Goal: Transaction & Acquisition: Purchase product/service

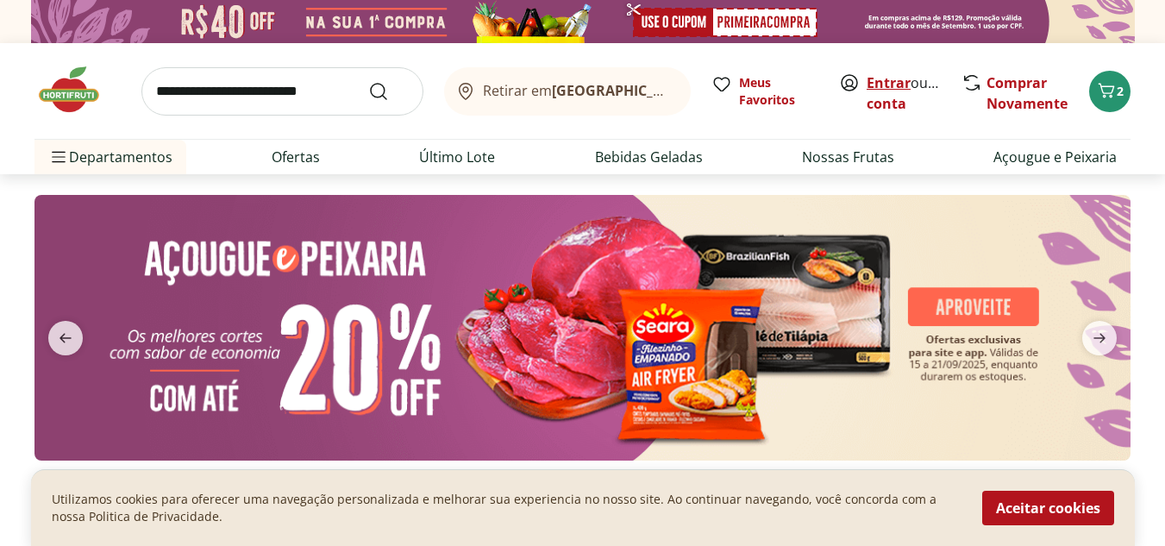
click at [883, 81] on link "Entrar" at bounding box center [889, 82] width 44 height 19
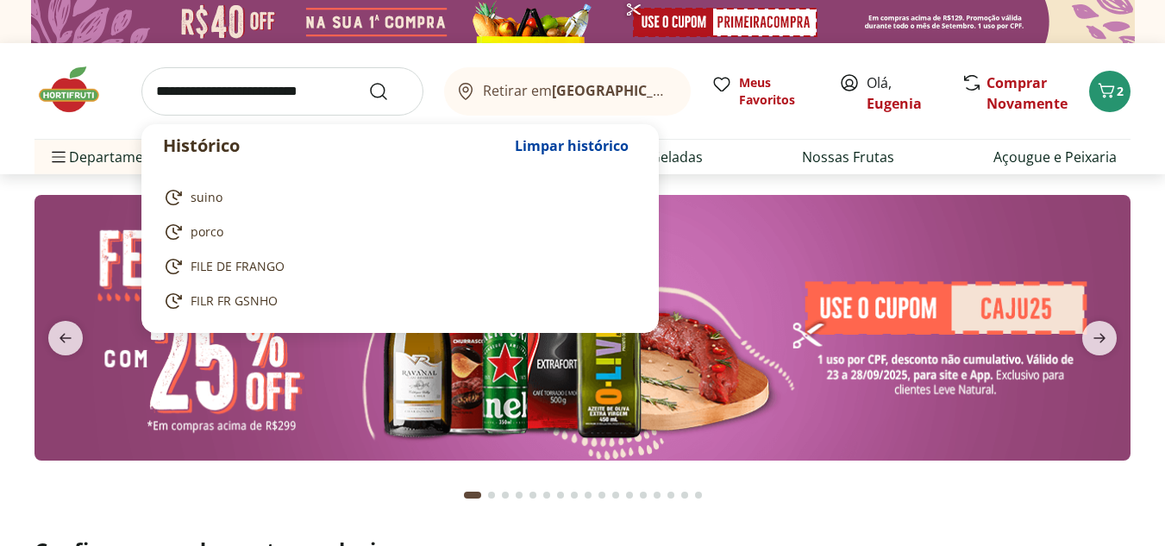
click at [250, 91] on input "search" at bounding box center [282, 91] width 282 height 48
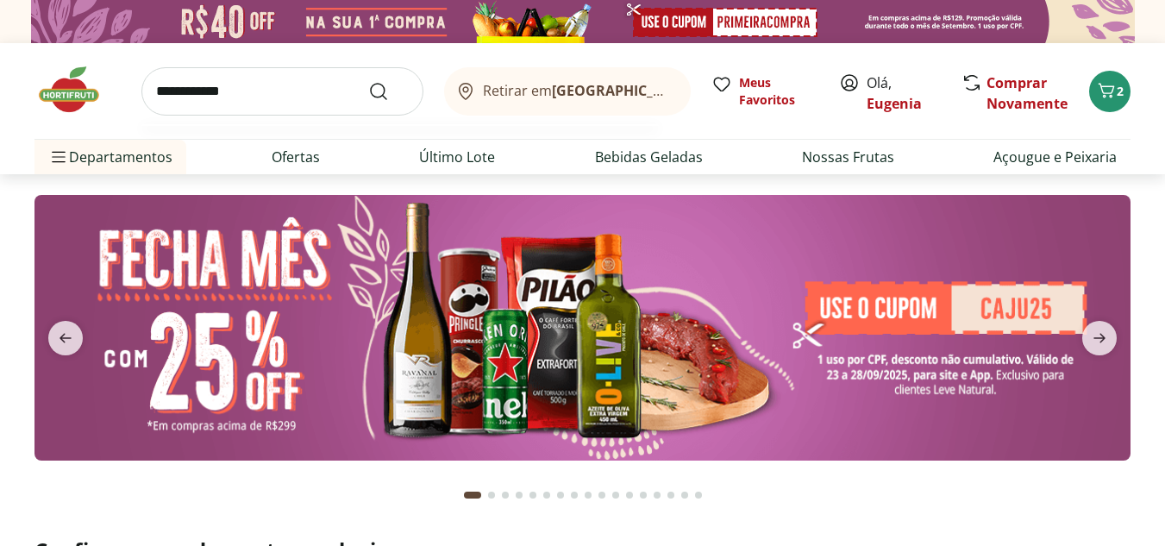
type input "**********"
click at [368, 81] on button "Submit Search" at bounding box center [388, 91] width 41 height 21
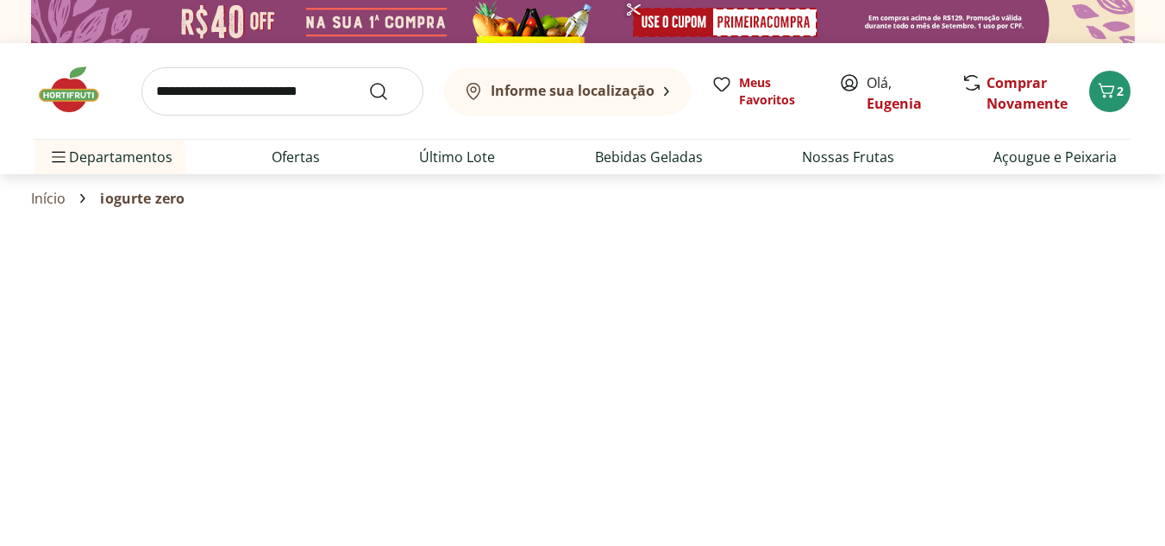
select select "**********"
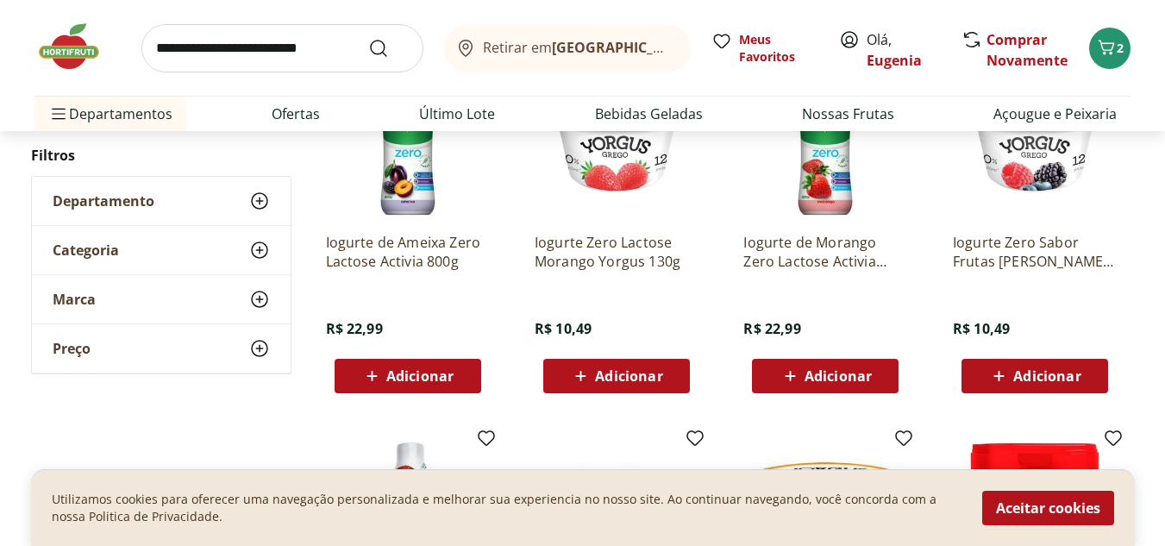
scroll to position [166, 0]
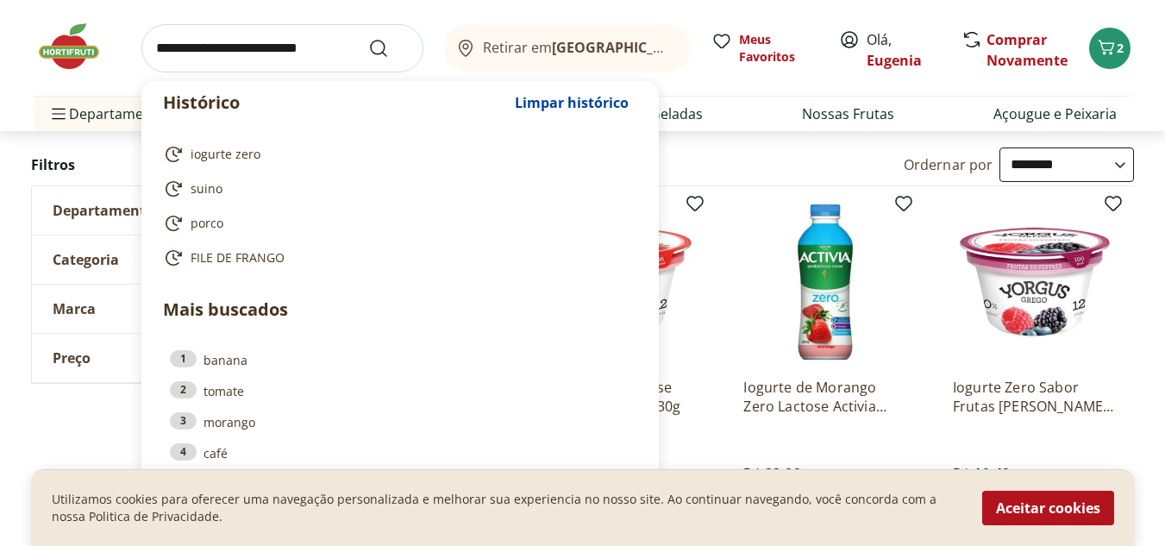
click at [325, 47] on input "search" at bounding box center [282, 48] width 282 height 48
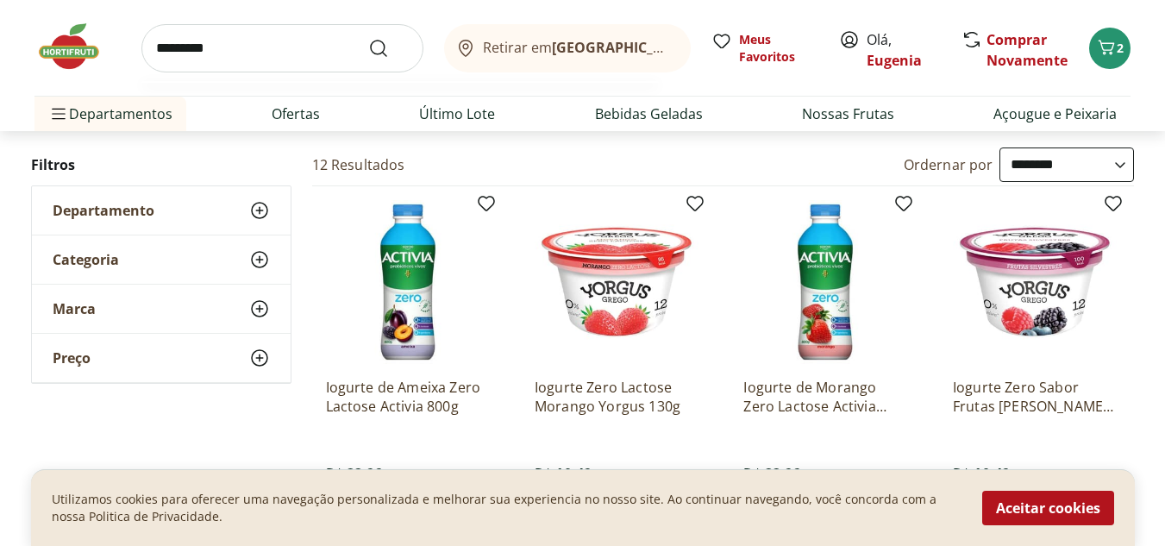
type input "*********"
click at [368, 38] on button "Submit Search" at bounding box center [388, 48] width 41 height 21
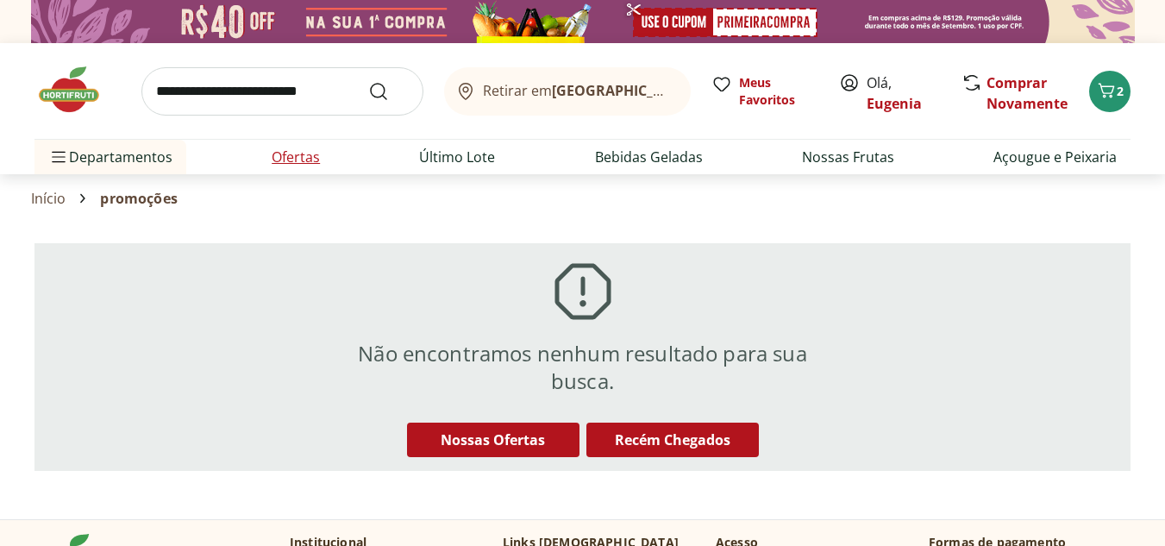
click at [310, 144] on li "Ofertas" at bounding box center [296, 157] width 76 height 34
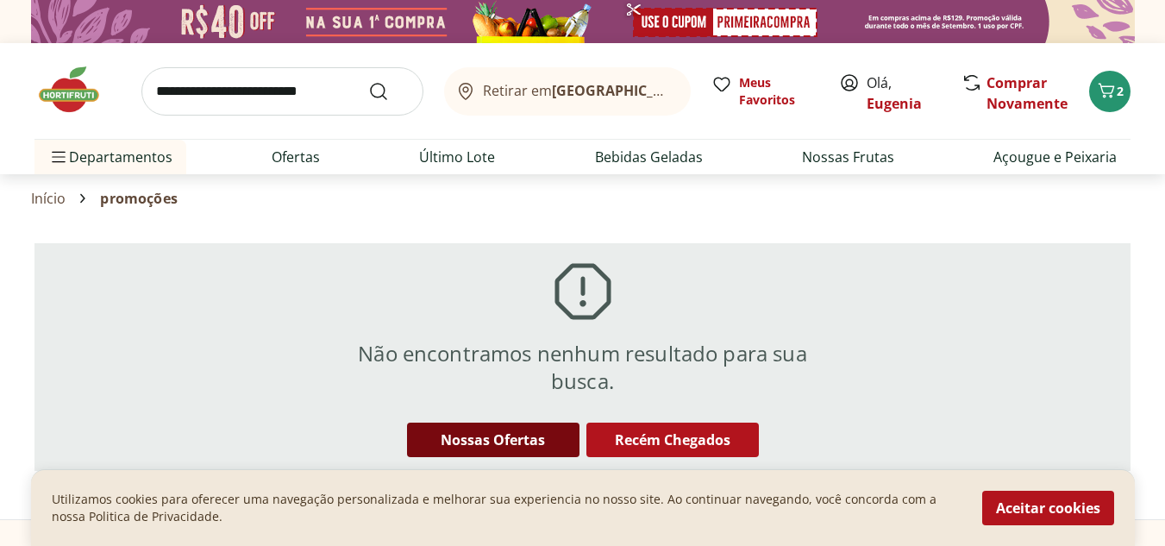
click at [503, 429] on div "Nossas Ofertas" at bounding box center [493, 439] width 172 height 29
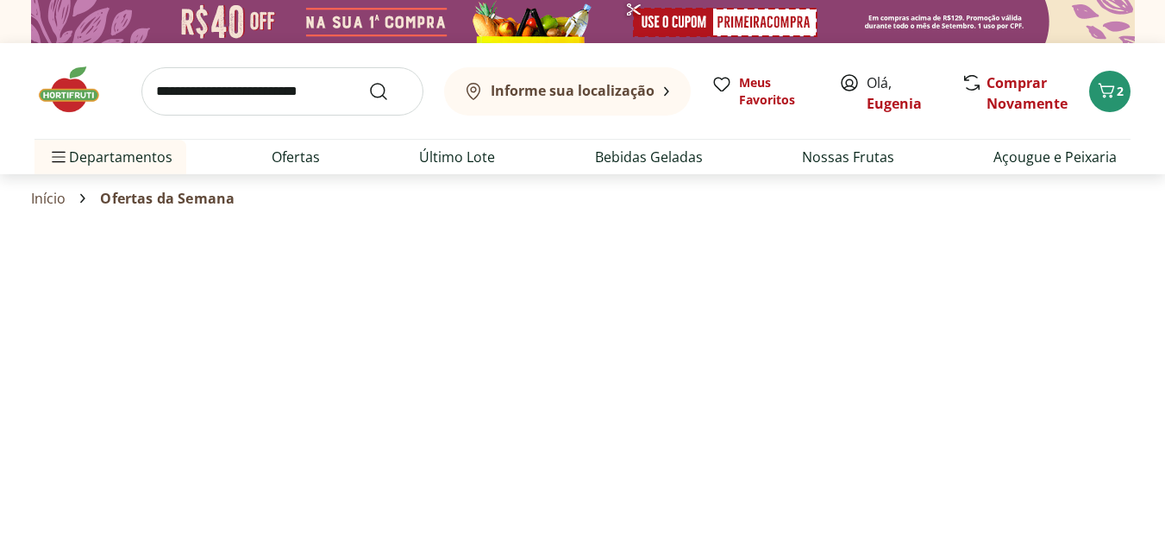
select select "**********"
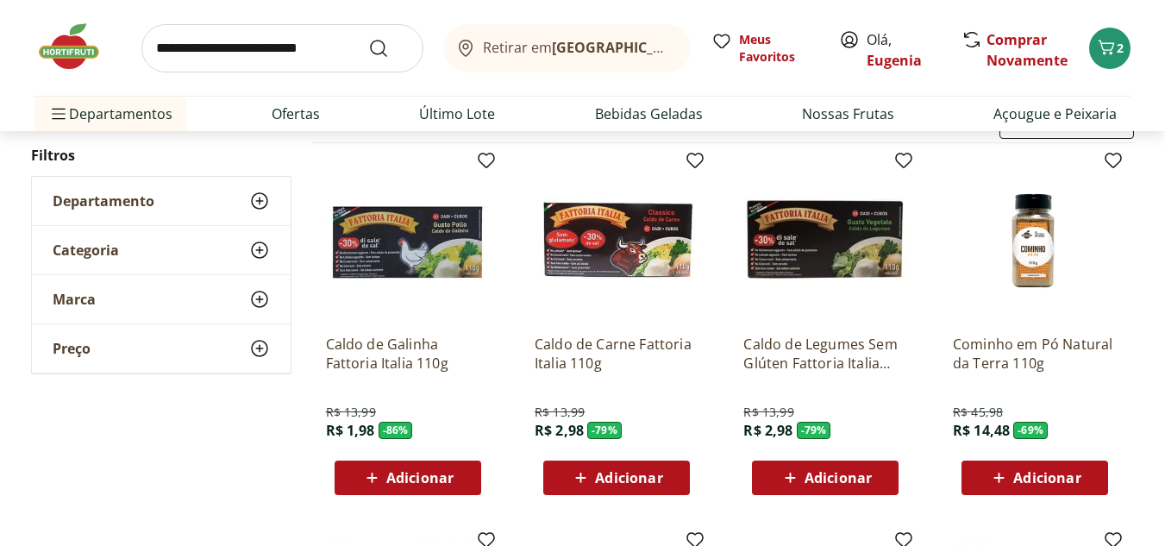
scroll to position [154, 0]
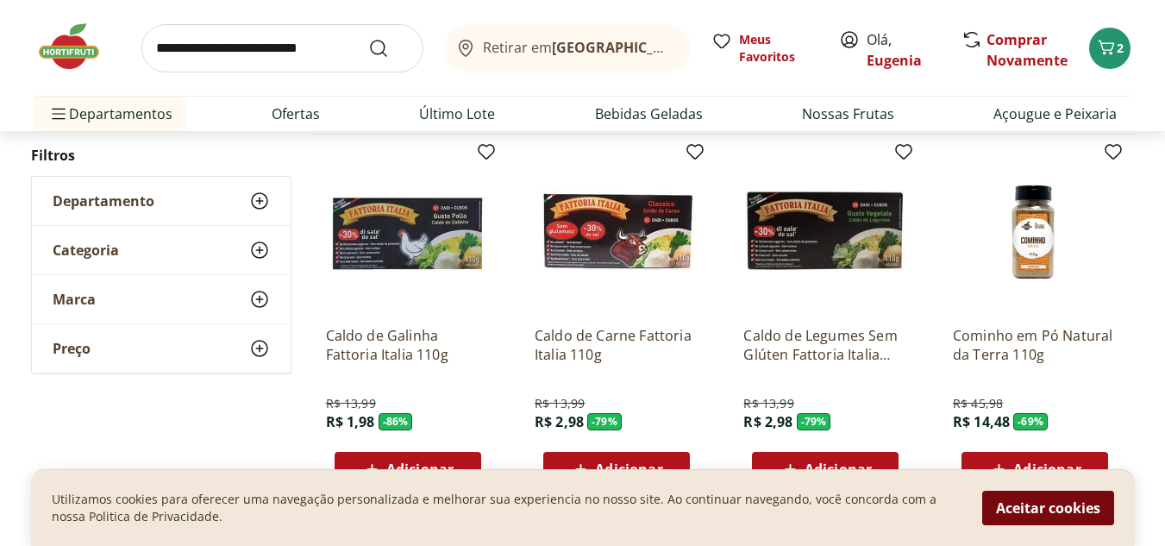
click at [1082, 504] on button "Aceitar cookies" at bounding box center [1048, 508] width 132 height 34
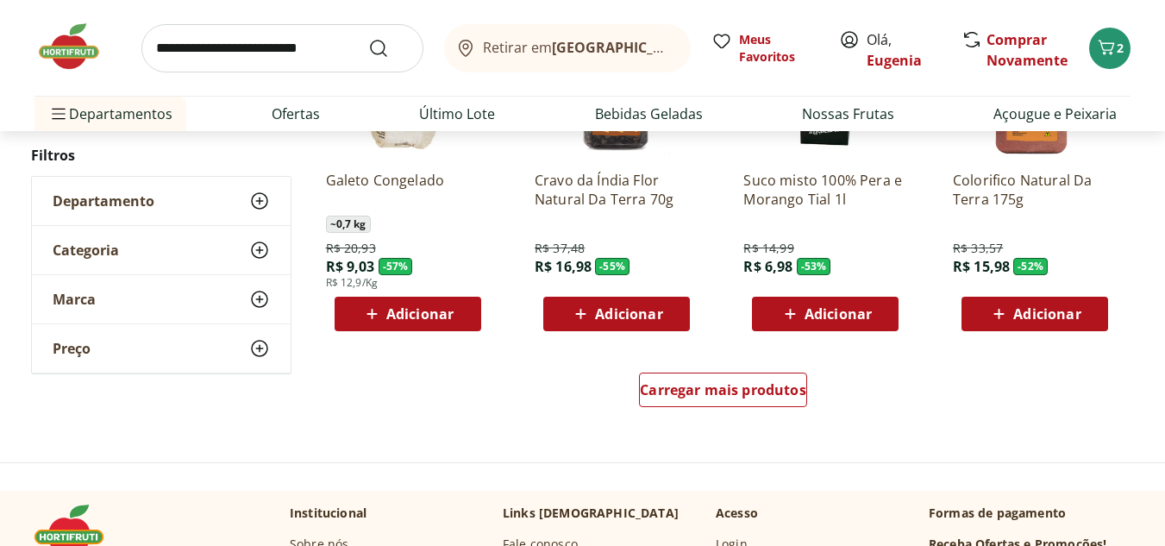
scroll to position [1063, 0]
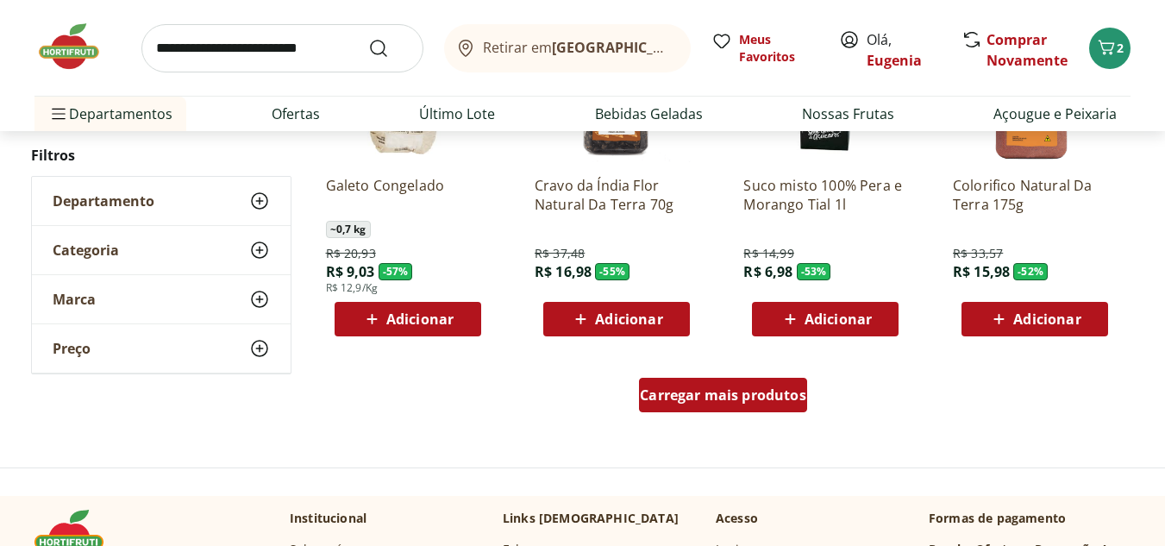
click at [774, 417] on link "Carregar mais produtos" at bounding box center [723, 398] width 168 height 41
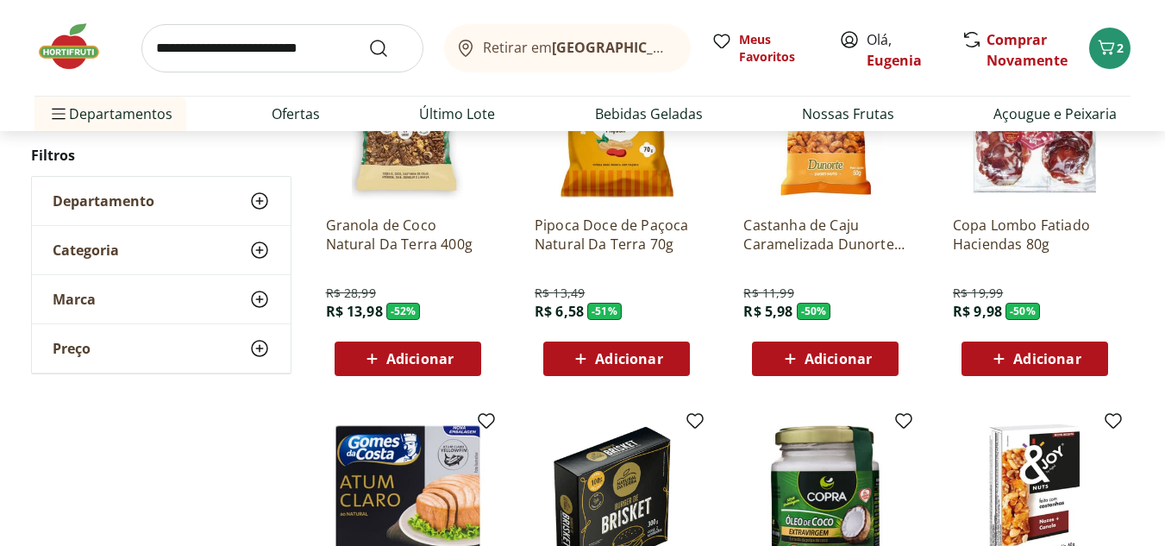
scroll to position [1417, 0]
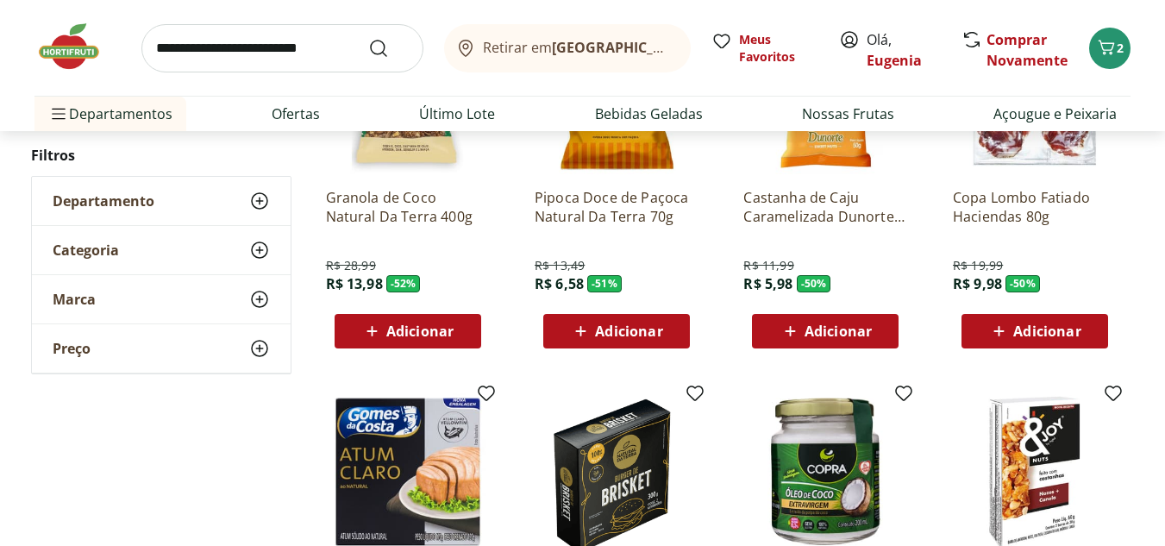
drag, startPoint x: 1080, startPoint y: 312, endPoint x: 1080, endPoint y: 326, distance: 13.8
click at [1080, 326] on div "Copa Lombo Fatiado Haciendas 80g R$ 19,99 R$ 9,98 - 50 % Adicionar" at bounding box center [1035, 261] width 164 height 174
click at [1080, 326] on span "Adicionar" at bounding box center [1046, 331] width 67 height 14
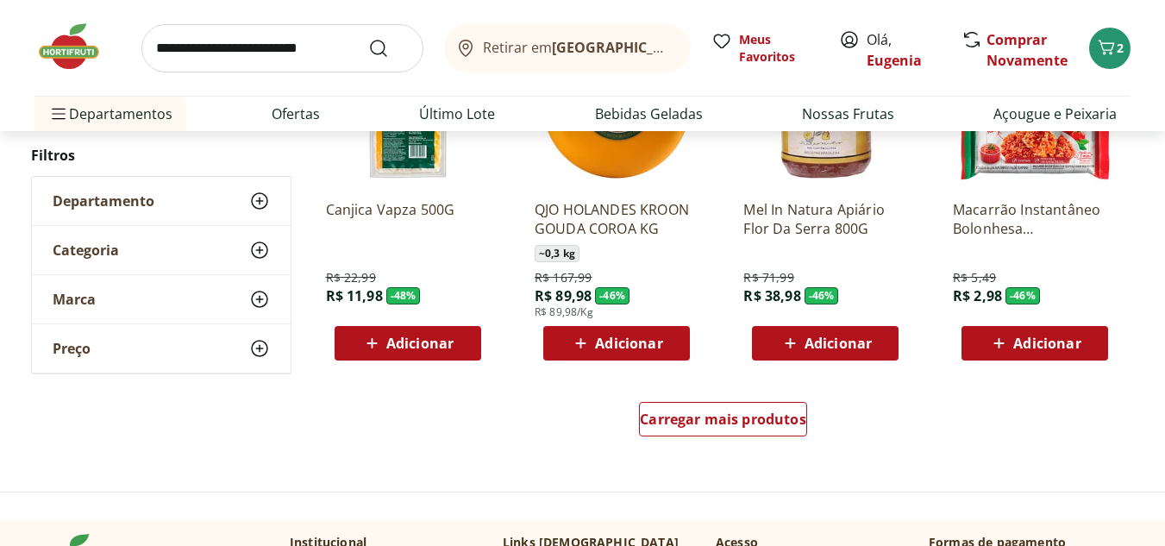
scroll to position [2211, 0]
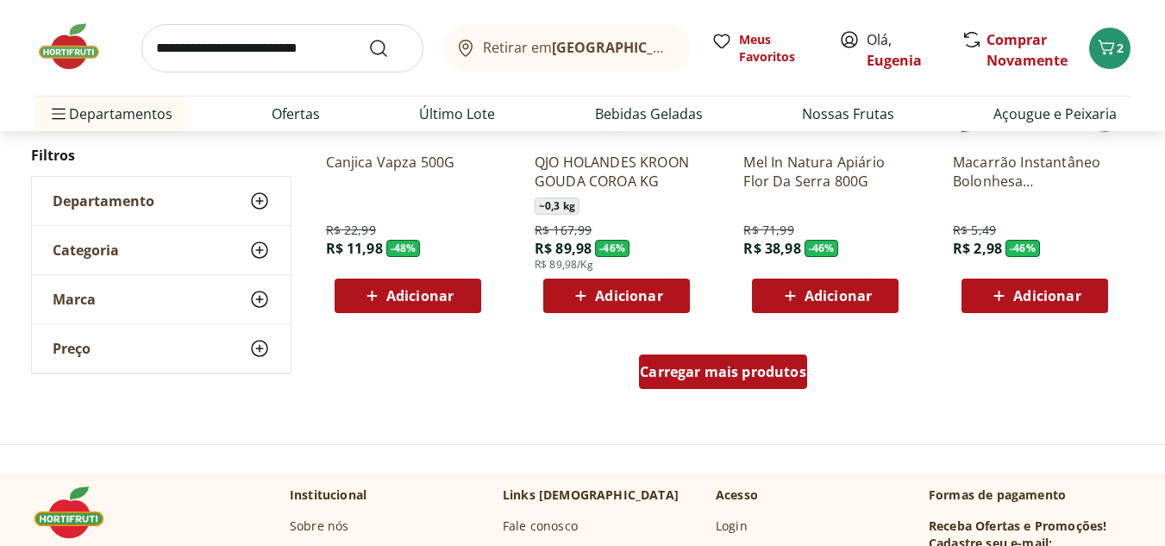
click at [759, 387] on div "Carregar mais produtos" at bounding box center [723, 371] width 168 height 34
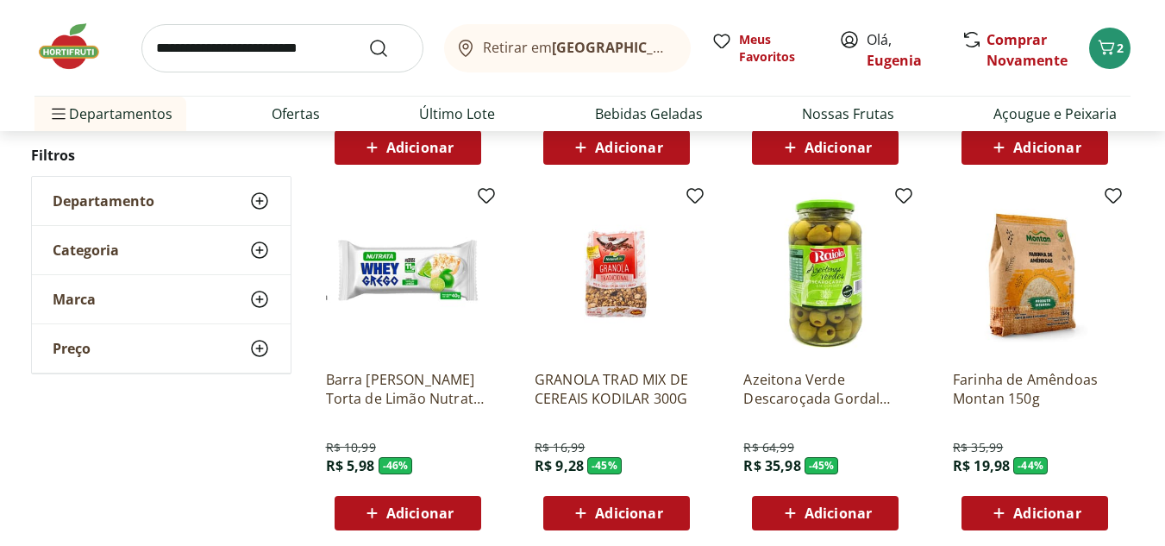
scroll to position [2368, 0]
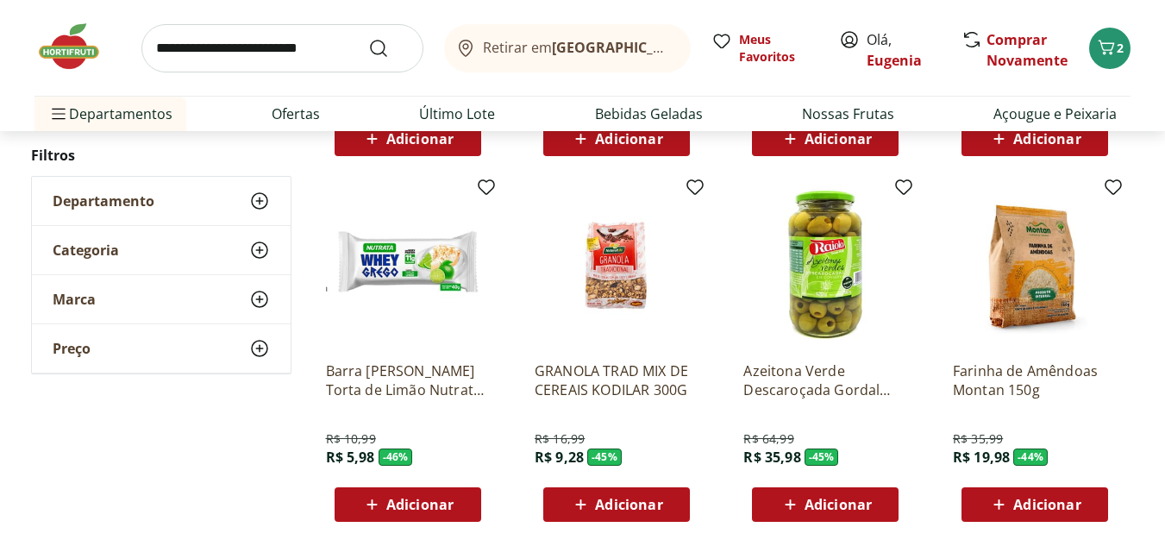
click at [659, 504] on span "Adicionar" at bounding box center [628, 505] width 67 height 14
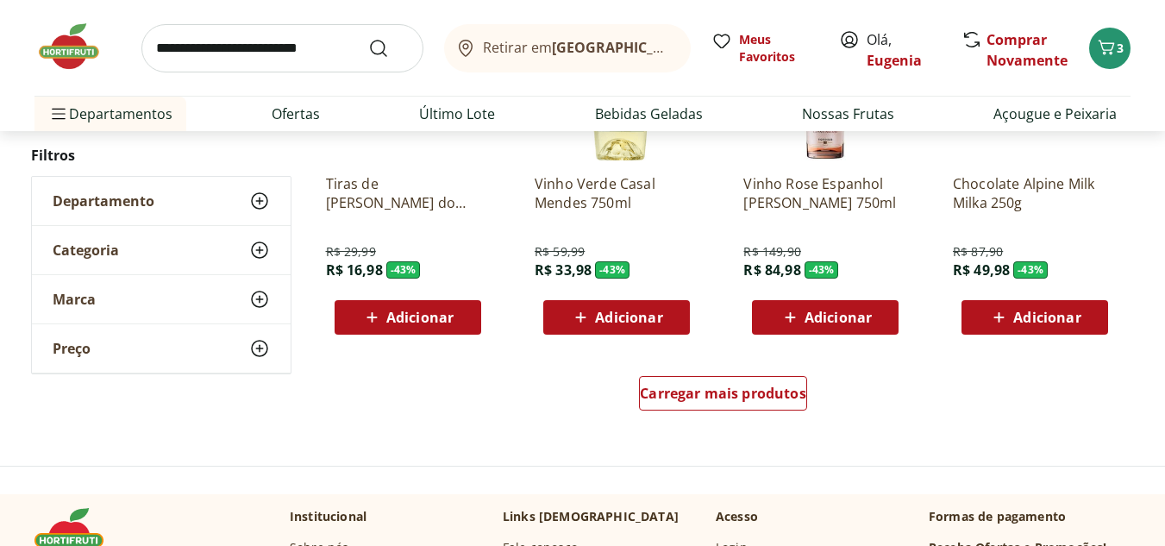
scroll to position [3331, 0]
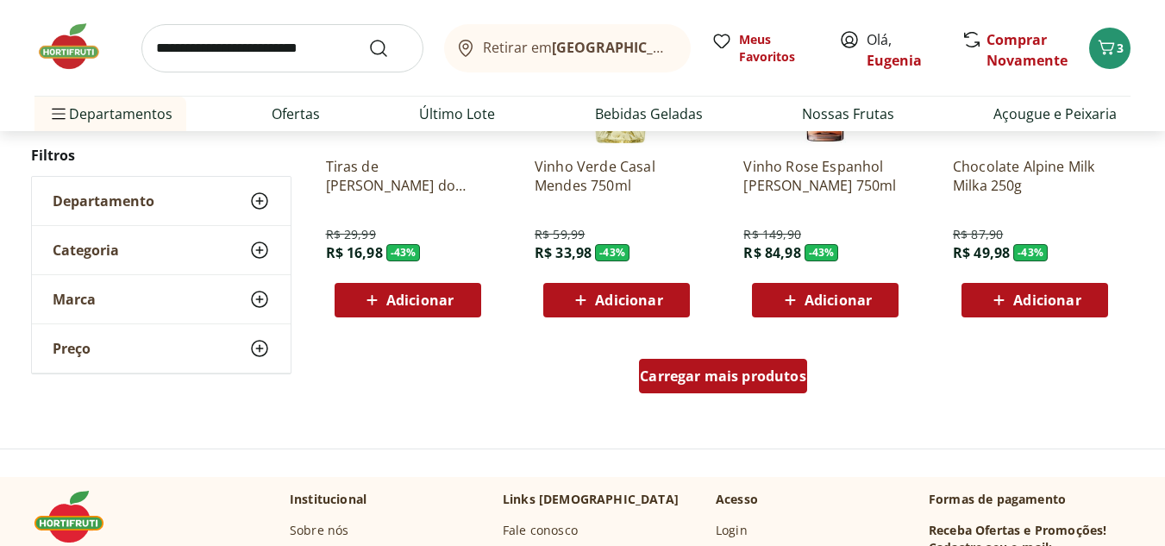
click at [742, 386] on div "Carregar mais produtos" at bounding box center [723, 376] width 168 height 34
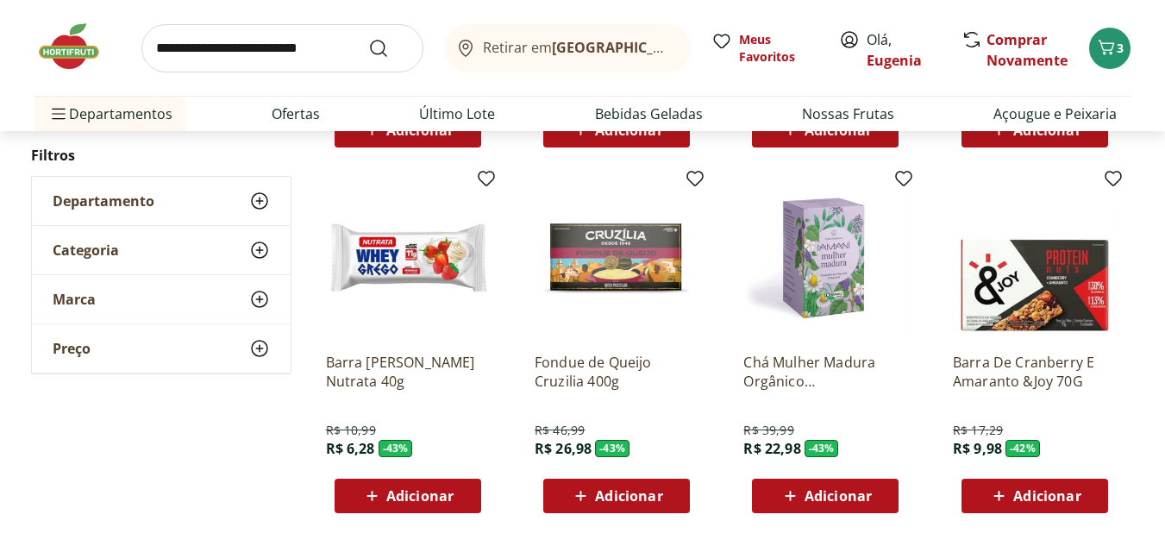
scroll to position [3479, 0]
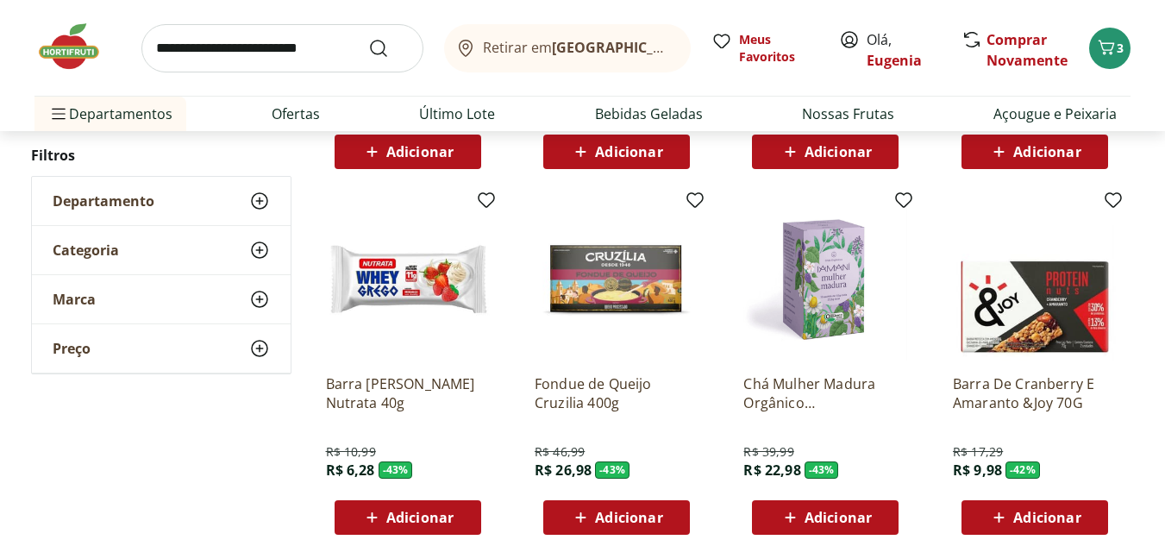
click at [1093, 507] on div "Adicionar" at bounding box center [1034, 517] width 119 height 31
click at [442, 524] on span "Adicionar" at bounding box center [419, 517] width 67 height 14
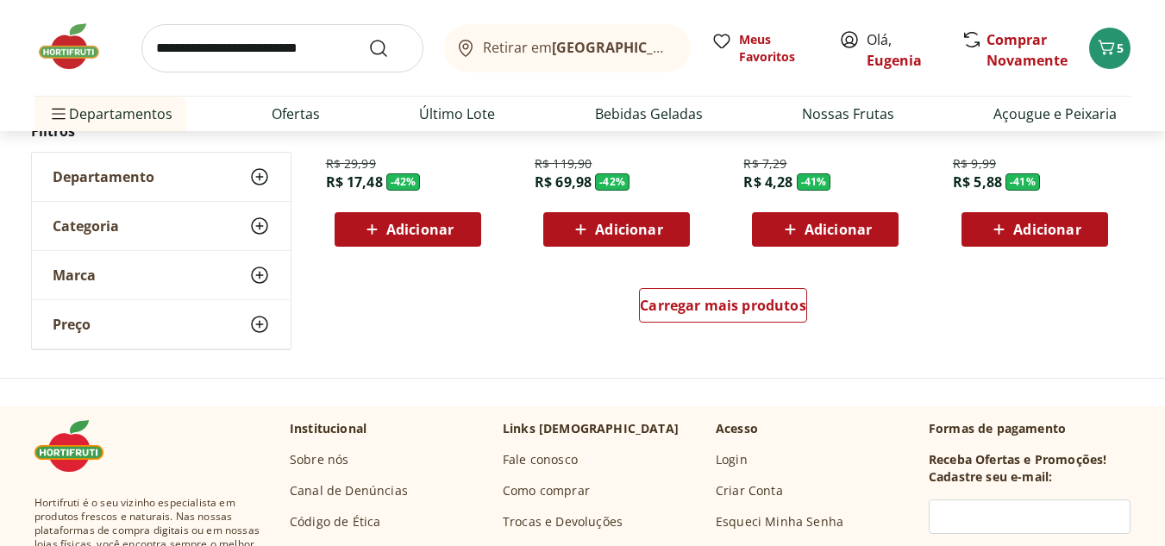
scroll to position [4557, 0]
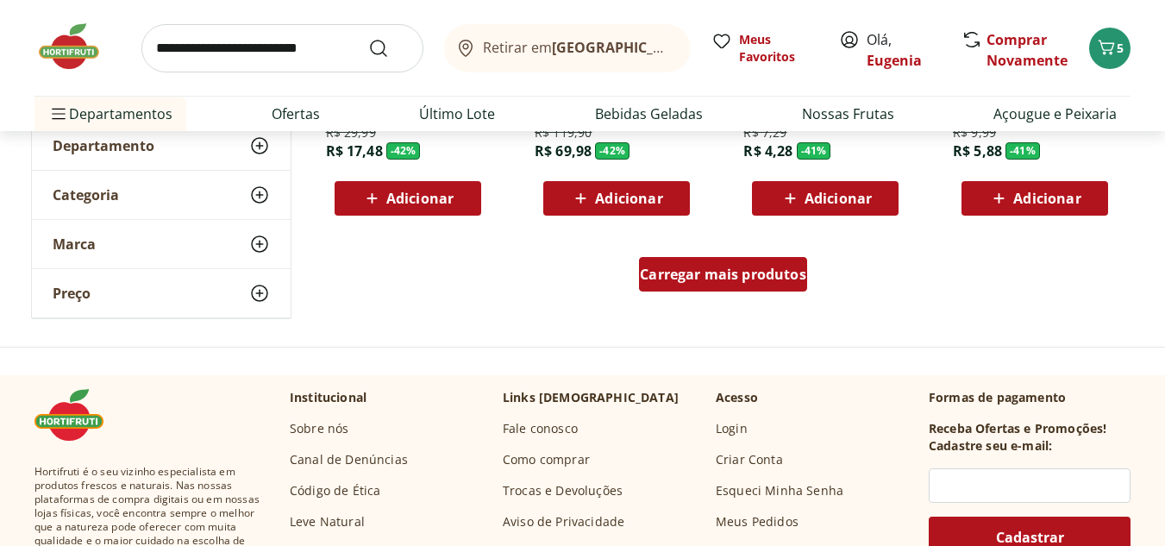
click at [763, 279] on span "Carregar mais produtos" at bounding box center [723, 274] width 166 height 14
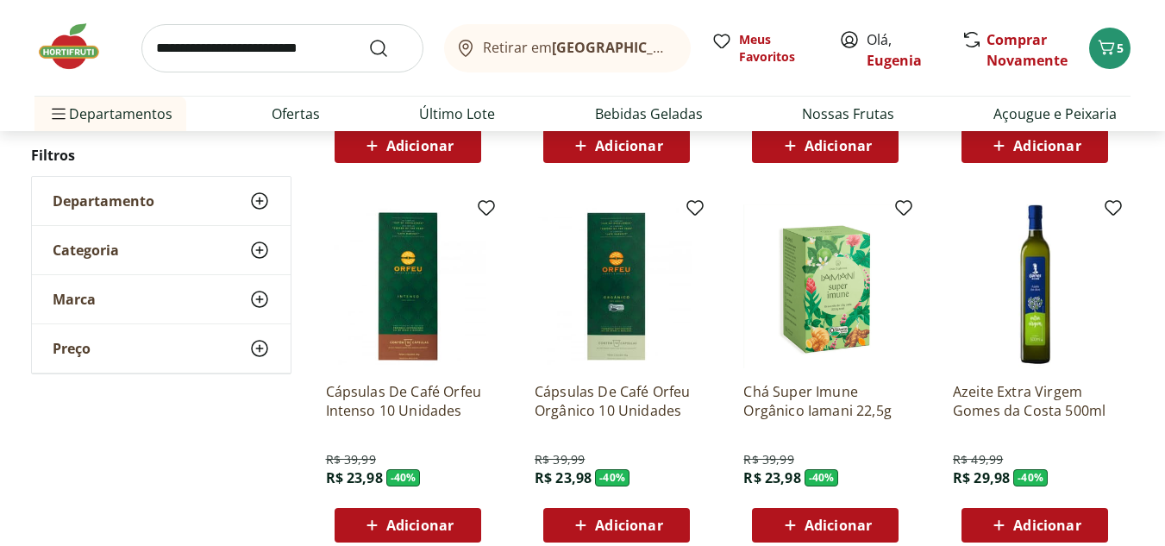
scroll to position [5392, 0]
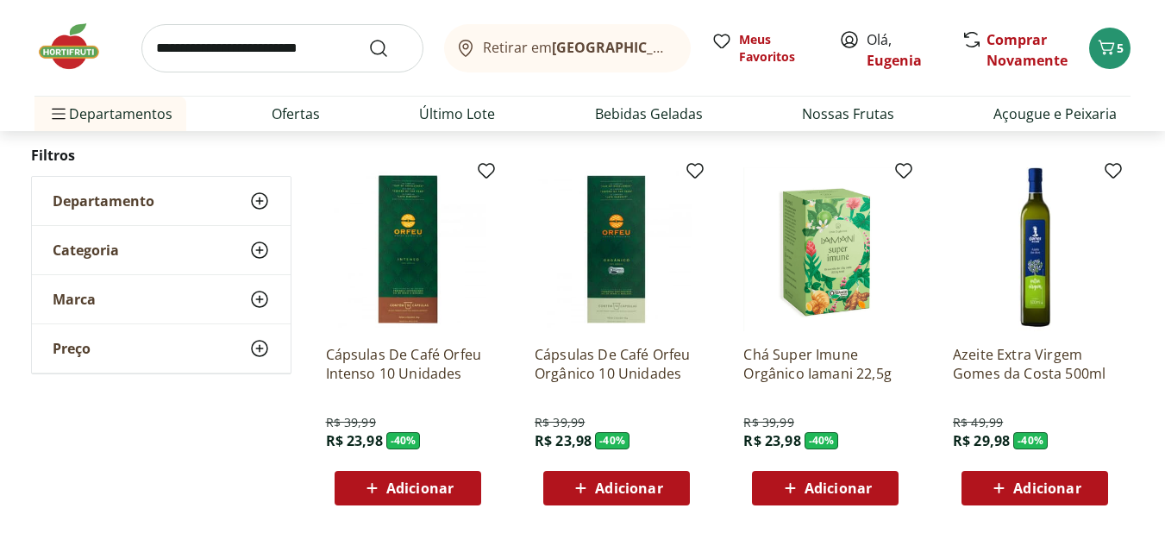
click at [1098, 484] on button "Adicionar" at bounding box center [1034, 488] width 147 height 34
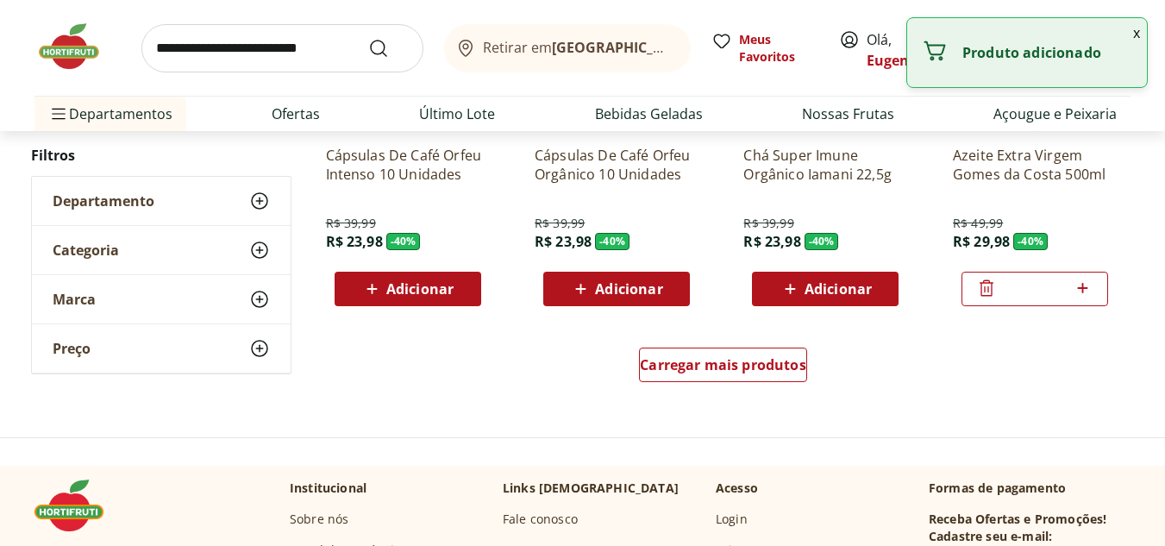
scroll to position [5665, 0]
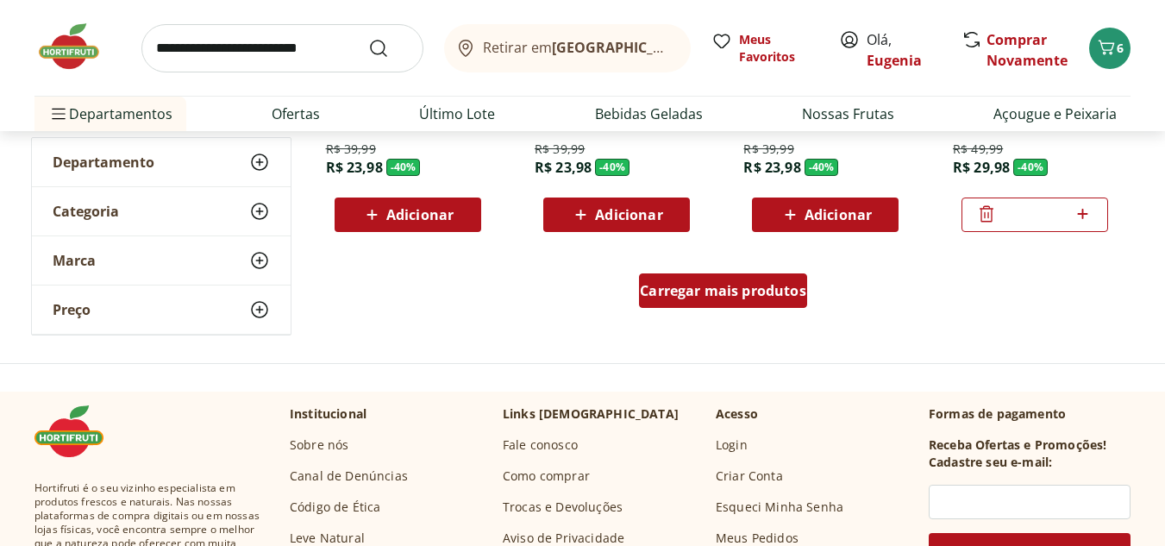
click at [737, 275] on div "Carregar mais produtos" at bounding box center [723, 290] width 168 height 34
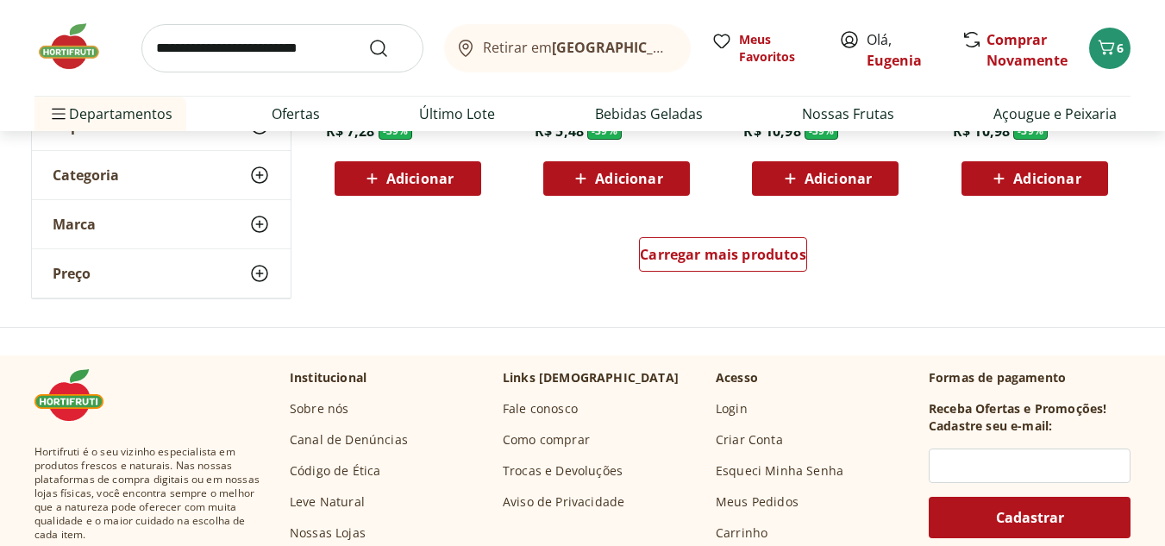
scroll to position [6841, 0]
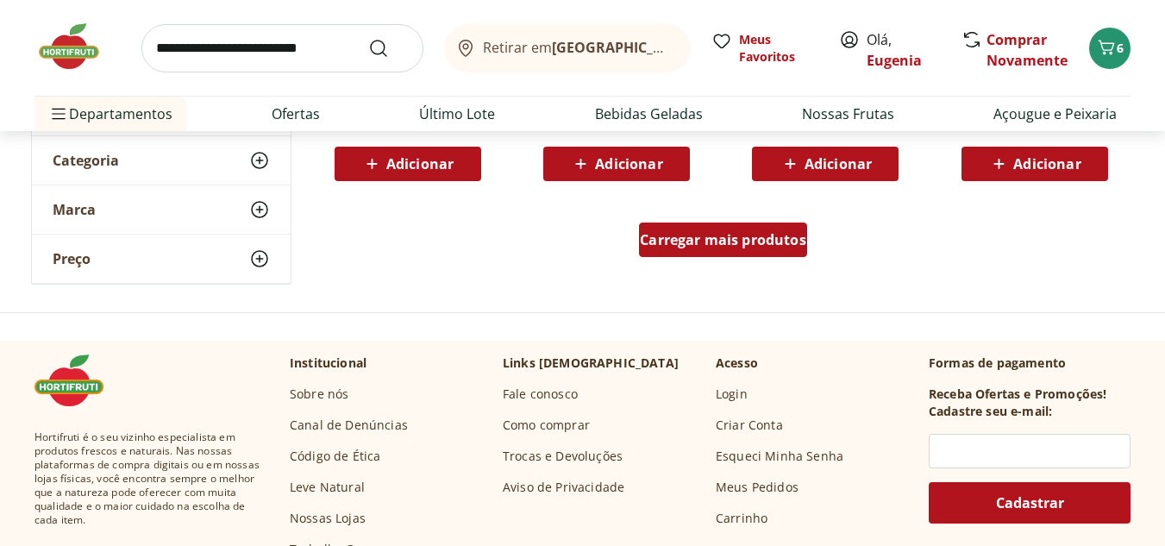
click at [777, 236] on span "Carregar mais produtos" at bounding box center [723, 240] width 166 height 14
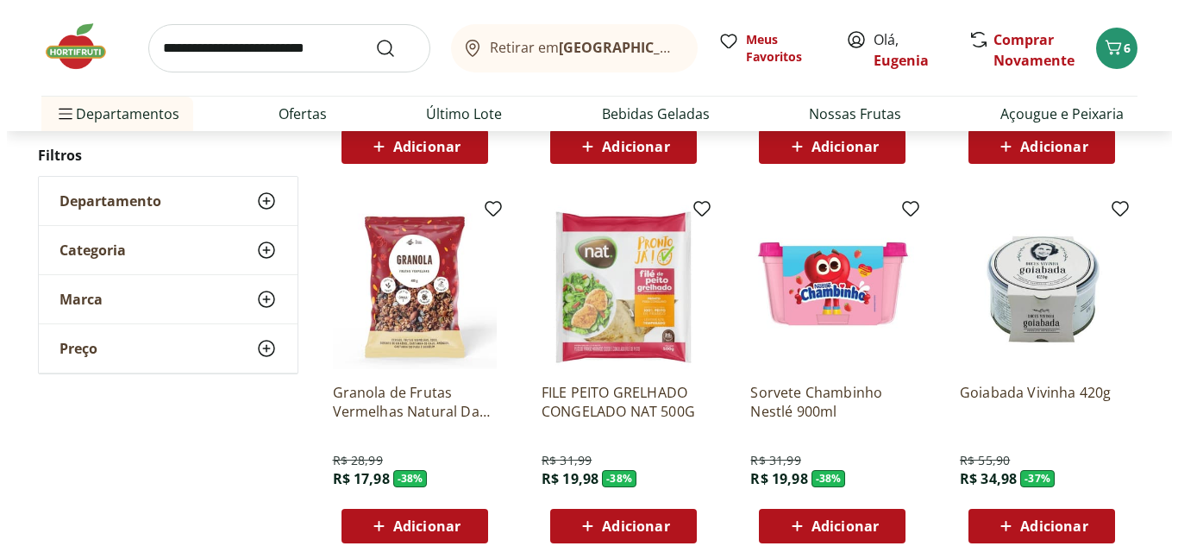
scroll to position [7798, 0]
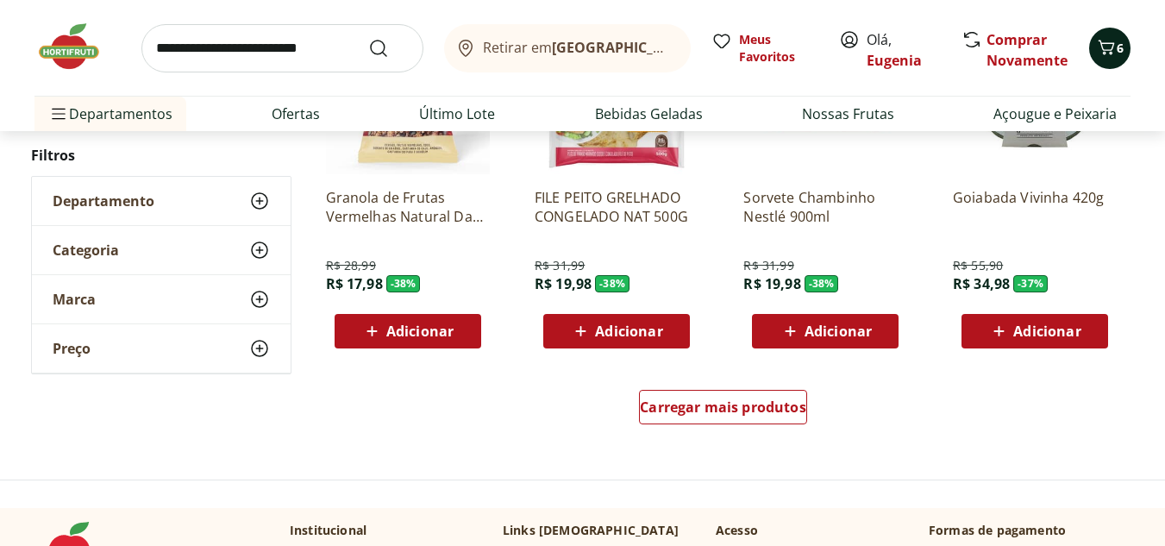
click at [1107, 53] on icon "Carrinho" at bounding box center [1106, 47] width 21 height 21
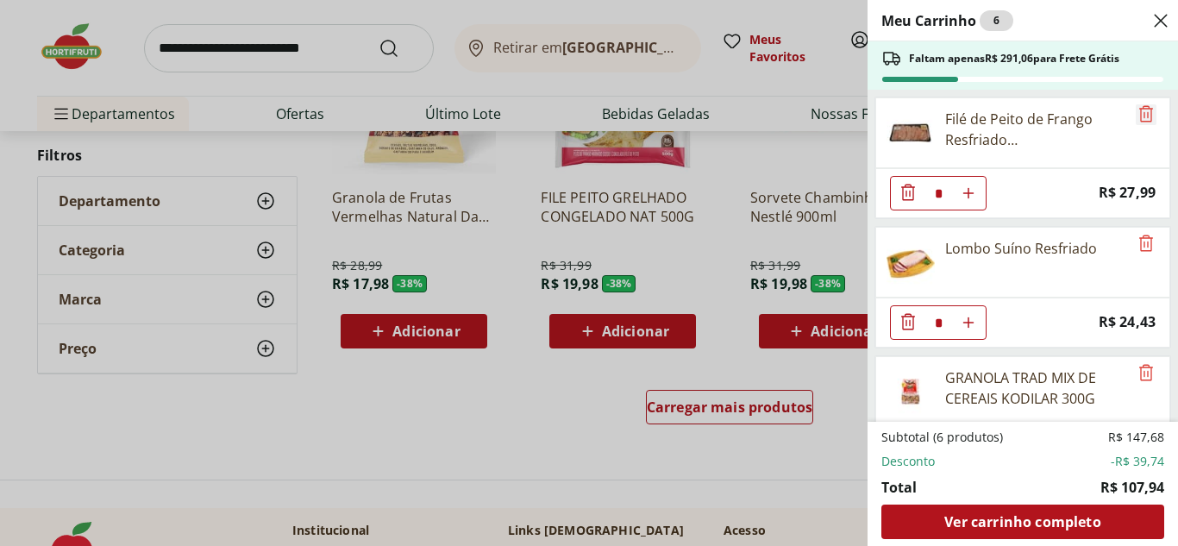
click at [1141, 122] on icon "Remove" at bounding box center [1146, 113] width 14 height 16
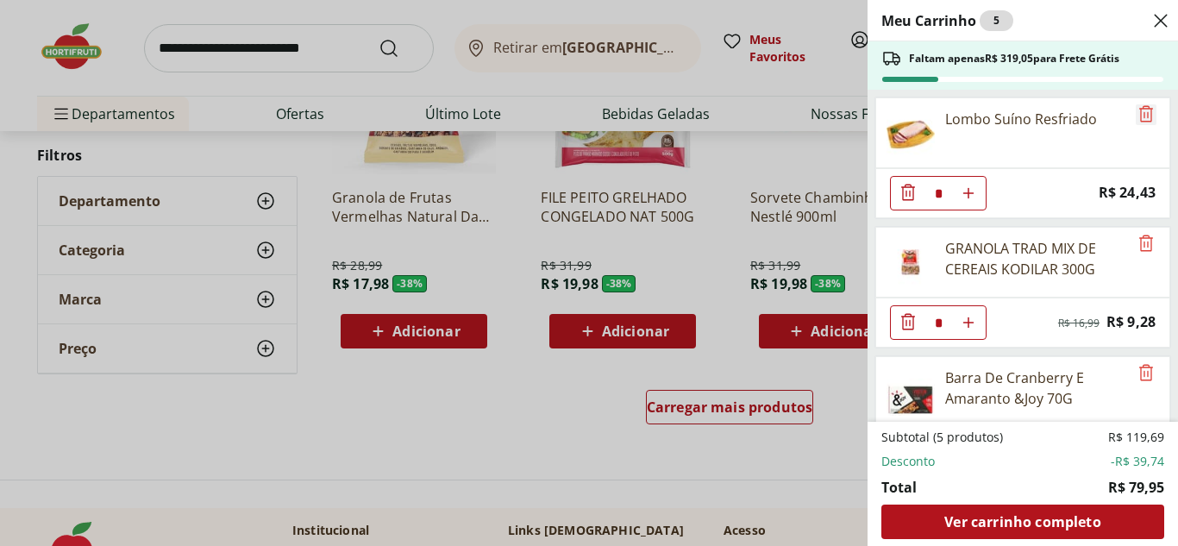
click at [1145, 112] on icon "Remove" at bounding box center [1146, 113] width 21 height 21
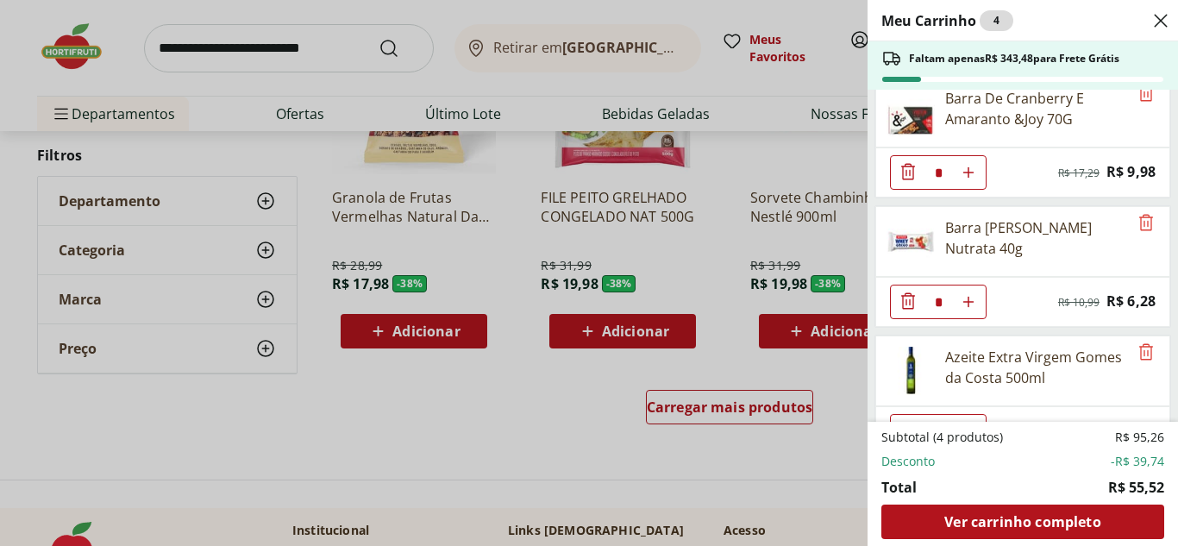
scroll to position [192, 0]
